Goal: Manage account settings

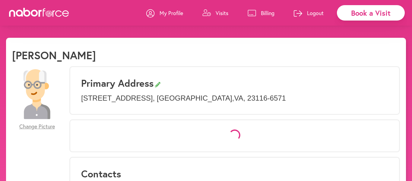
select select "*"
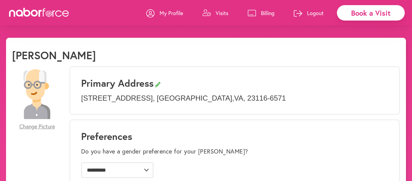
click at [217, 13] on p "Visits" at bounding box center [222, 12] width 13 height 7
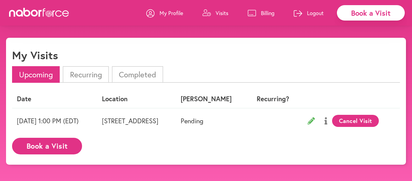
click at [168, 12] on p "My Profile" at bounding box center [172, 12] width 24 height 7
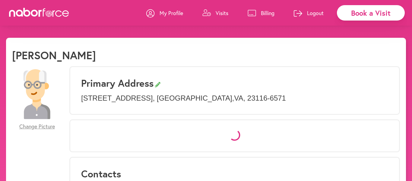
select select "*"
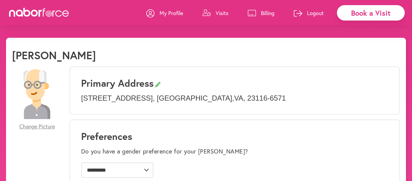
click at [48, 13] on icon at bounding box center [39, 12] width 60 height 9
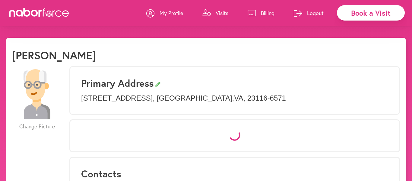
select select "*"
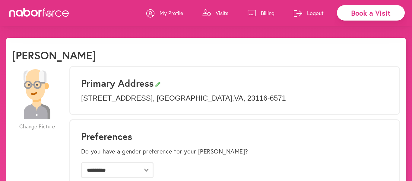
click at [216, 13] on p "Visits" at bounding box center [222, 12] width 13 height 7
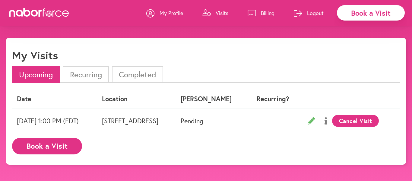
click at [168, 13] on p "My Profile" at bounding box center [172, 12] width 24 height 7
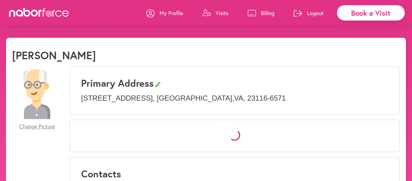
select select "*"
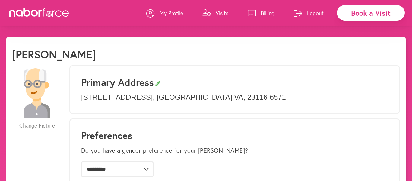
scroll to position [2, 0]
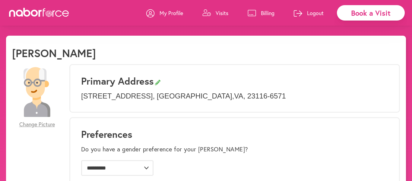
click at [219, 12] on p "Visits" at bounding box center [222, 12] width 13 height 7
